Goal: Information Seeking & Learning: Check status

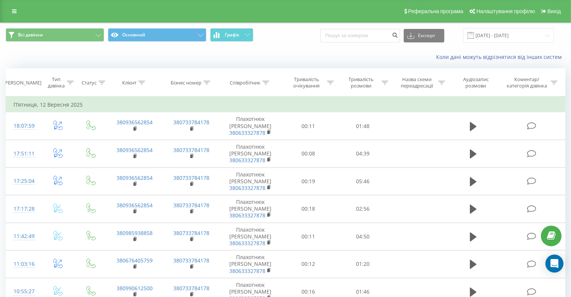
click at [55, 104] on td "П’ятниця, 12 Вересня 2025" at bounding box center [285, 104] width 559 height 15
click at [30, 104] on td "П’ятниця, 12 Вересня 2025" at bounding box center [285, 104] width 559 height 15
drag, startPoint x: 24, startPoint y: 78, endPoint x: 24, endPoint y: 82, distance: 4.5
click at [24, 79] on th "[PERSON_NAME]" at bounding box center [23, 83] width 35 height 28
click at [24, 83] on div "[PERSON_NAME]" at bounding box center [22, 83] width 38 height 6
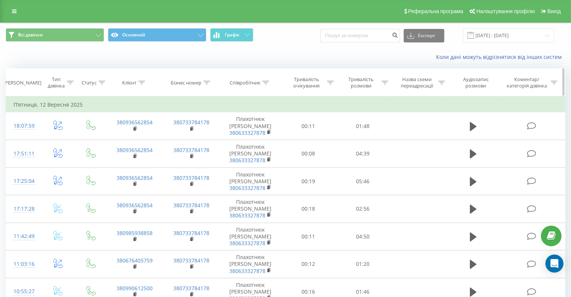
click at [25, 83] on div "[PERSON_NAME]" at bounding box center [22, 83] width 38 height 6
click at [50, 85] on div "Тип дзвінка" at bounding box center [56, 82] width 18 height 13
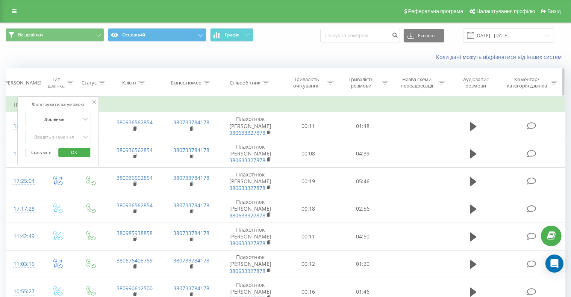
click at [32, 85] on div "[PERSON_NAME]" at bounding box center [22, 83] width 38 height 6
click at [32, 83] on div "[PERSON_NAME]" at bounding box center [22, 83] width 38 height 6
click at [137, 100] on td "П’ятниця, 12 Вересня 2025" at bounding box center [285, 104] width 559 height 15
drag, startPoint x: 174, startPoint y: 108, endPoint x: 170, endPoint y: 110, distance: 4.4
click at [174, 109] on td "П’ятниця, 12 Вересня 2025" at bounding box center [285, 104] width 559 height 15
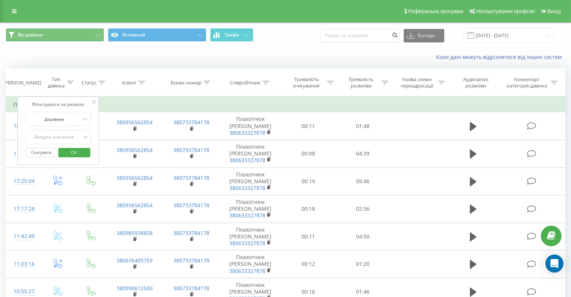
click at [93, 101] on icon at bounding box center [94, 102] width 4 height 4
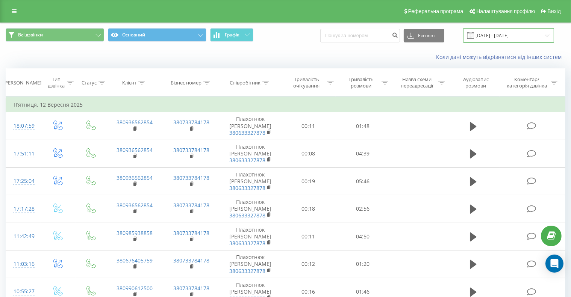
click at [496, 34] on input "[DATE] - [DATE]" at bounding box center [508, 35] width 91 height 15
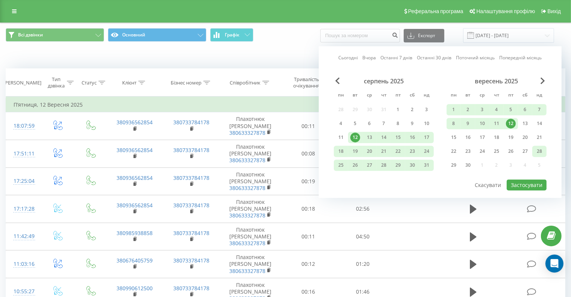
drag, startPoint x: 512, startPoint y: 122, endPoint x: 533, endPoint y: 145, distance: 31.4
click at [533, 145] on div "1 2 3 4 5 6 7 8 9 10 11 12 13 14 15 16 17 18 19 20 21 22 23 24 25 26 27 28 29 3…" at bounding box center [496, 137] width 100 height 67
click at [533, 146] on div "28" at bounding box center [539, 151] width 14 height 11
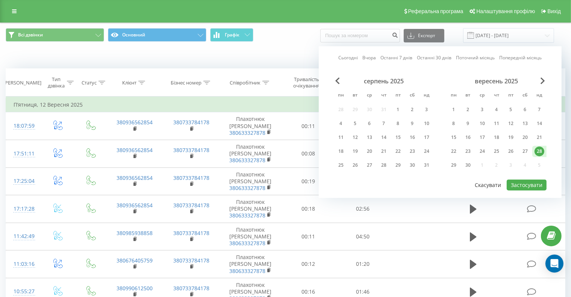
click at [493, 183] on button "Скасувати" at bounding box center [488, 185] width 35 height 11
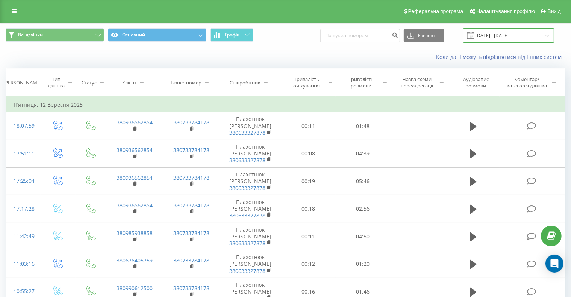
click at [501, 32] on input "[DATE] - [DATE]" at bounding box center [508, 35] width 91 height 15
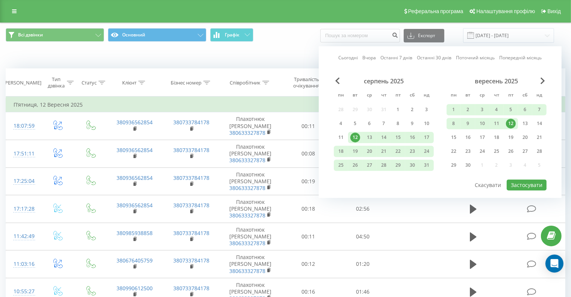
click at [369, 115] on div "серпень 2025 пн вт ср чт пт сб нд 28 29 30 31 1 2 3 4 5 6 7 8 9 10 11 12 13 14 …" at bounding box center [384, 125] width 100 height 96
click at [350, 122] on div "5" at bounding box center [355, 123] width 14 height 11
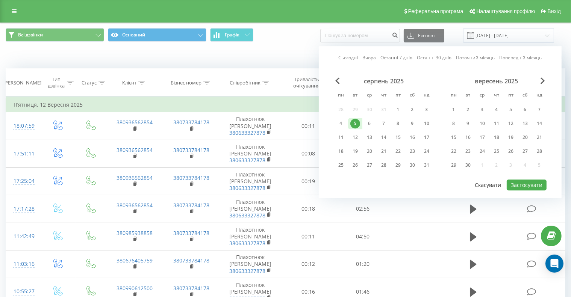
click at [492, 183] on button "Скасувати" at bounding box center [488, 185] width 35 height 11
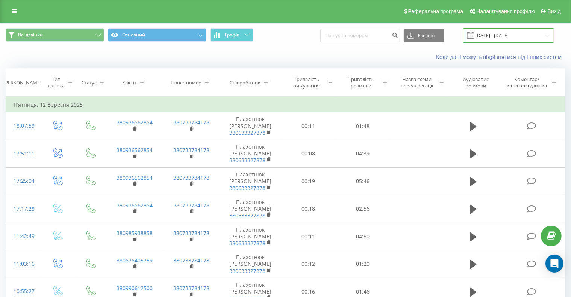
click at [493, 36] on input "[DATE] - [DATE]" at bounding box center [508, 35] width 91 height 15
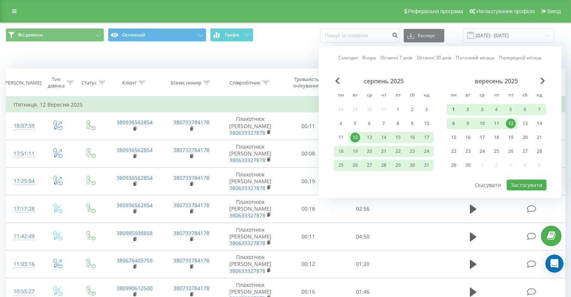
click at [451, 108] on div "1" at bounding box center [454, 110] width 10 height 10
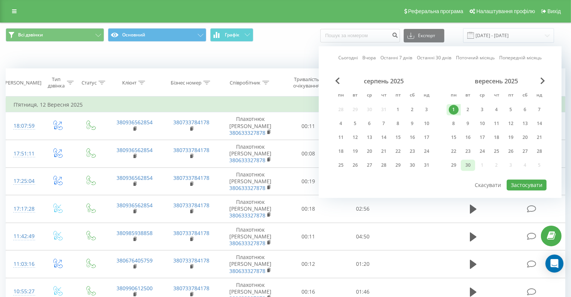
click at [466, 165] on div "30" at bounding box center [468, 165] width 10 height 10
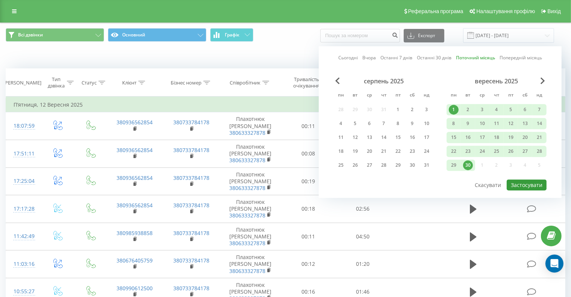
click at [526, 184] on button "Застосувати" at bounding box center [527, 185] width 40 height 11
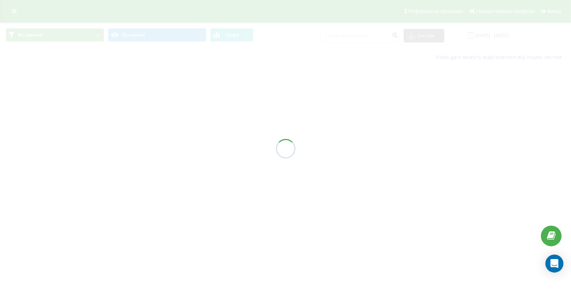
type input "01.09.2025 - 30.09.2025"
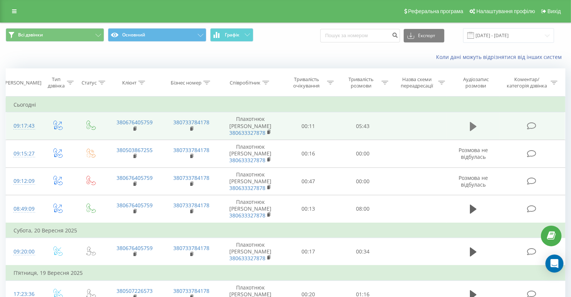
click at [470, 123] on icon at bounding box center [473, 126] width 7 height 9
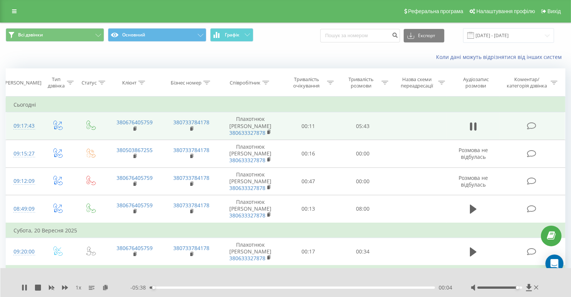
drag, startPoint x: 501, startPoint y: 287, endPoint x: 518, endPoint y: 289, distance: 17.7
click at [518, 289] on div "Accessibility label" at bounding box center [517, 287] width 3 height 3
click at [222, 287] on div "00:30" at bounding box center [292, 288] width 285 height 2
click at [269, 287] on div "02:24" at bounding box center [292, 288] width 285 height 2
click at [262, 288] on div "02:27" at bounding box center [292, 288] width 285 height 2
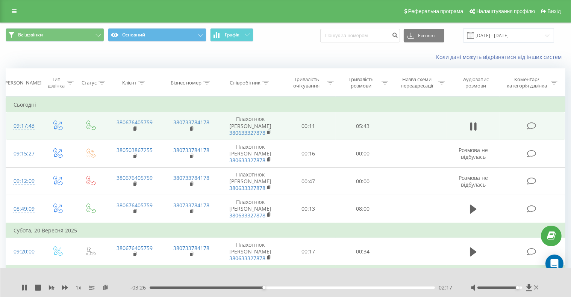
click at [254, 287] on div "02:17" at bounding box center [292, 288] width 285 height 2
click at [238, 287] on div "01:46" at bounding box center [292, 288] width 285 height 2
click at [262, 287] on div "02:20" at bounding box center [292, 288] width 285 height 2
click at [259, 287] on div "02:12" at bounding box center [292, 288] width 285 height 2
click at [256, 287] on div "02:13" at bounding box center [292, 288] width 285 height 2
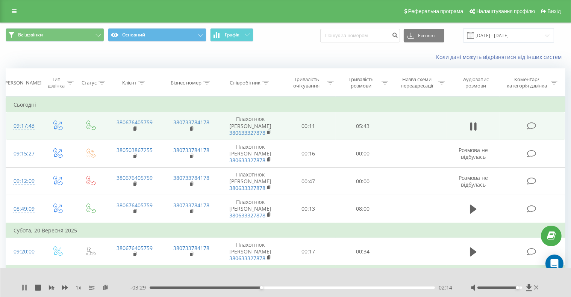
click at [24, 288] on icon at bounding box center [24, 288] width 6 height 6
